Goal: Task Accomplishment & Management: Manage account settings

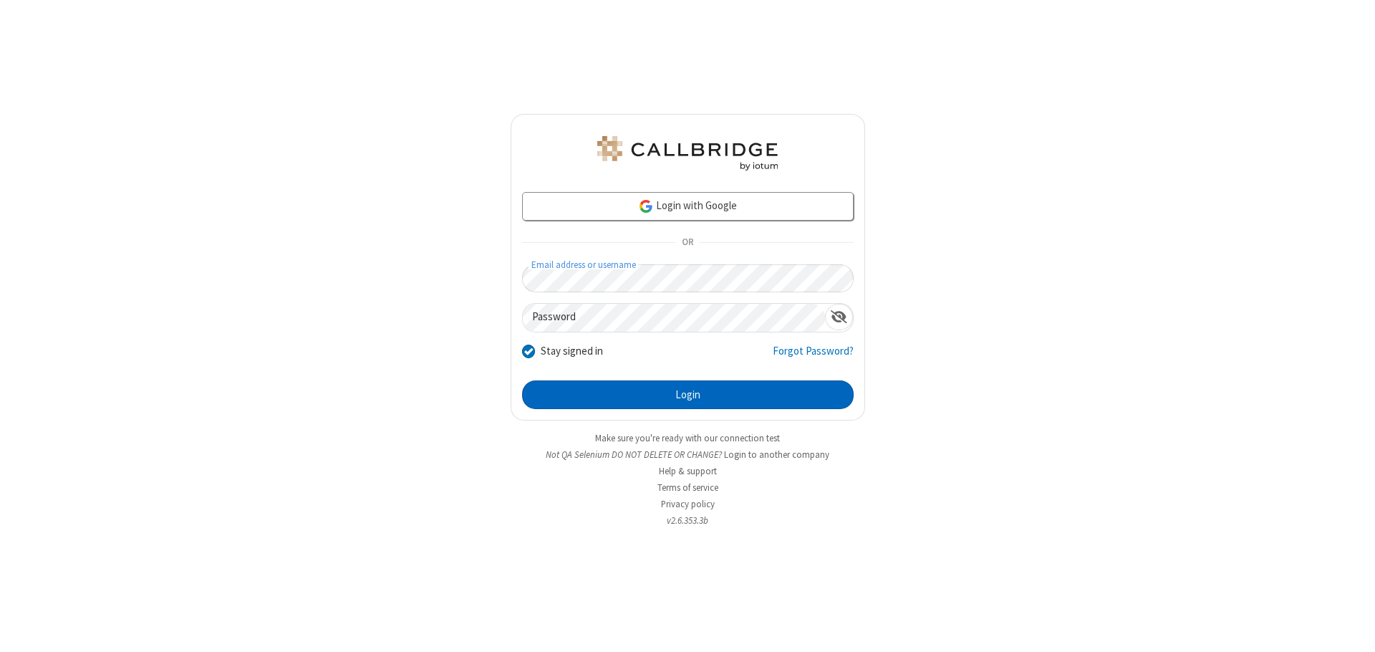
click at [688, 395] on button "Login" at bounding box center [688, 394] width 332 height 29
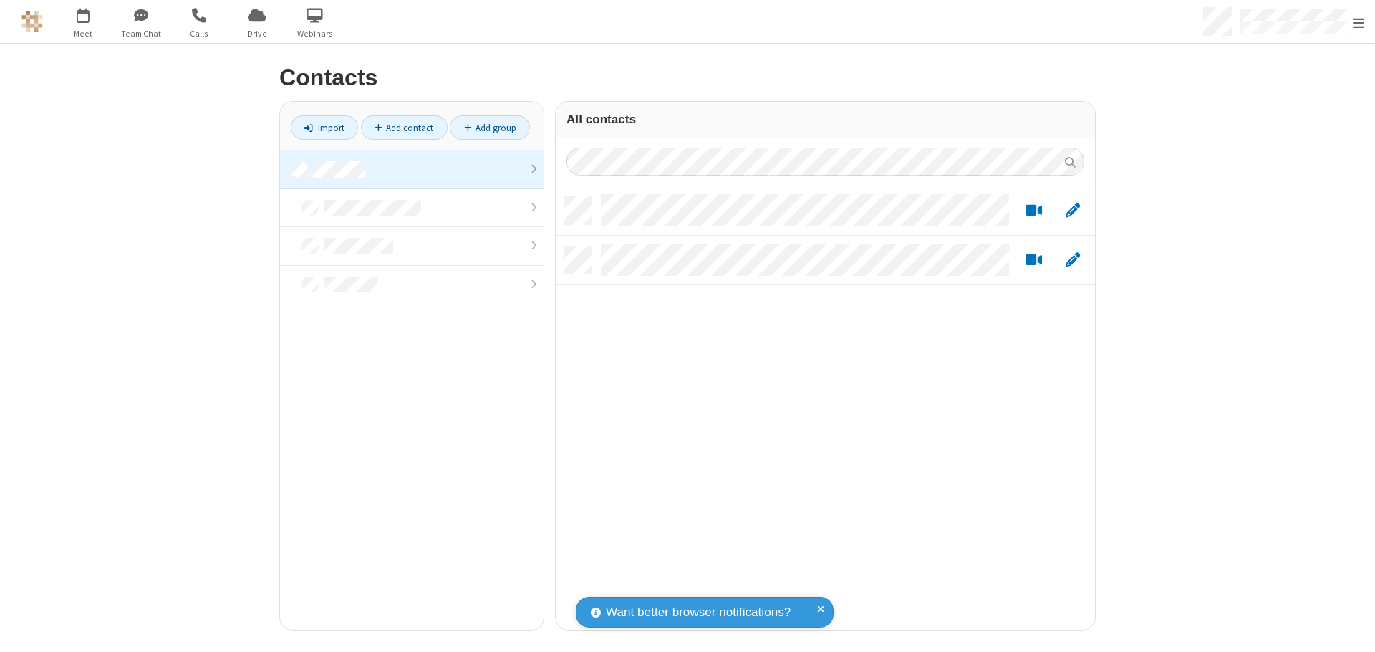
scroll to position [433, 529]
click at [412, 169] on link at bounding box center [412, 169] width 264 height 39
click at [404, 127] on link "Add contact" at bounding box center [404, 127] width 87 height 24
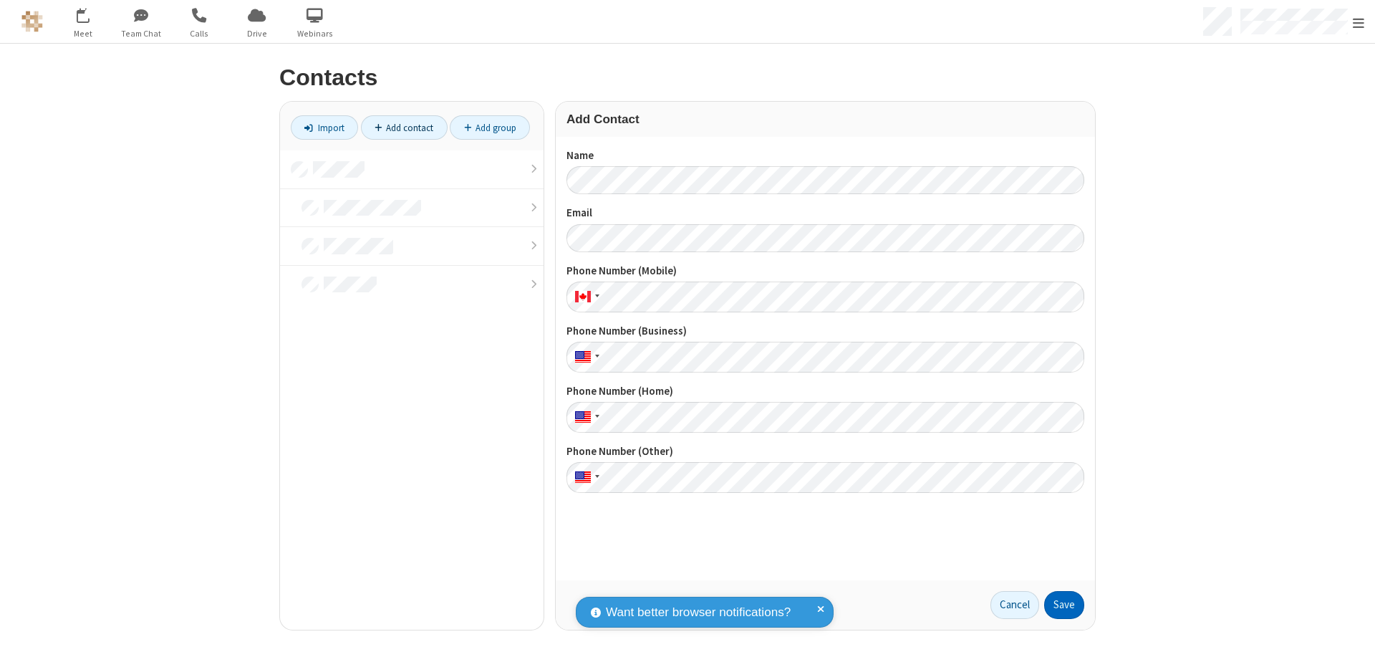
click at [1064, 604] on button "Save" at bounding box center [1064, 605] width 40 height 29
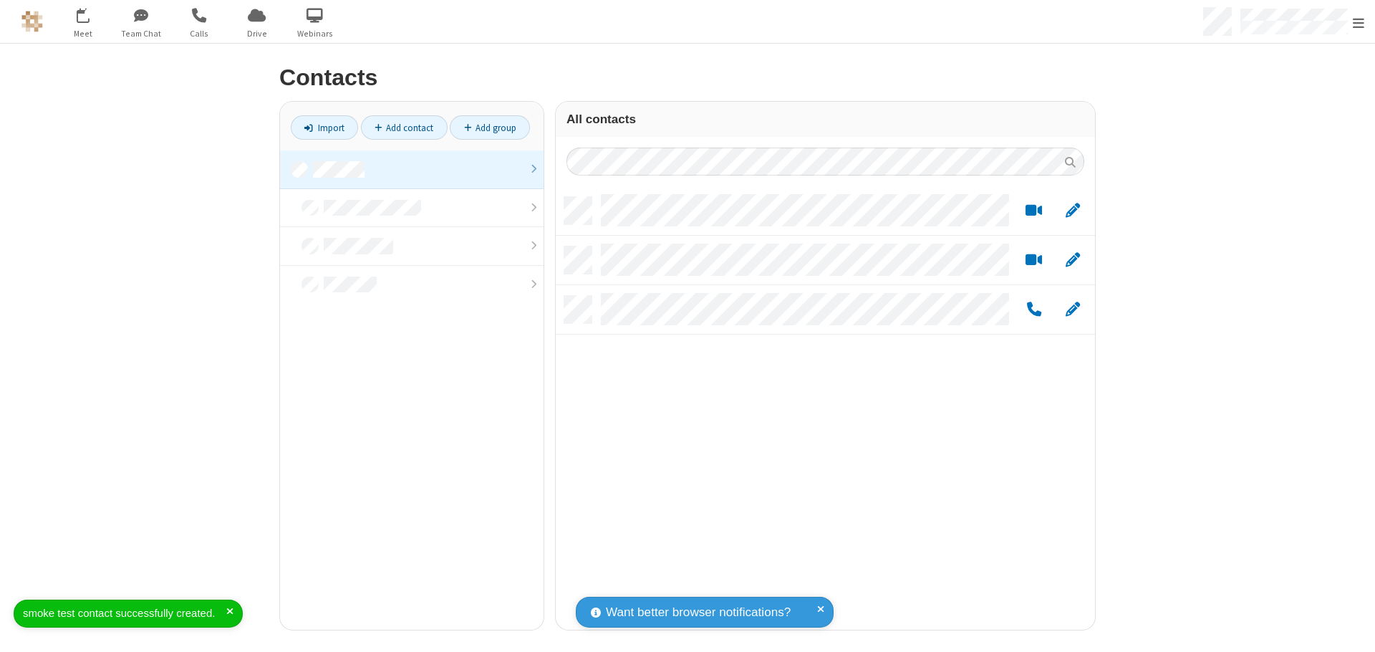
scroll to position [433, 529]
